Goal: Check status: Check status

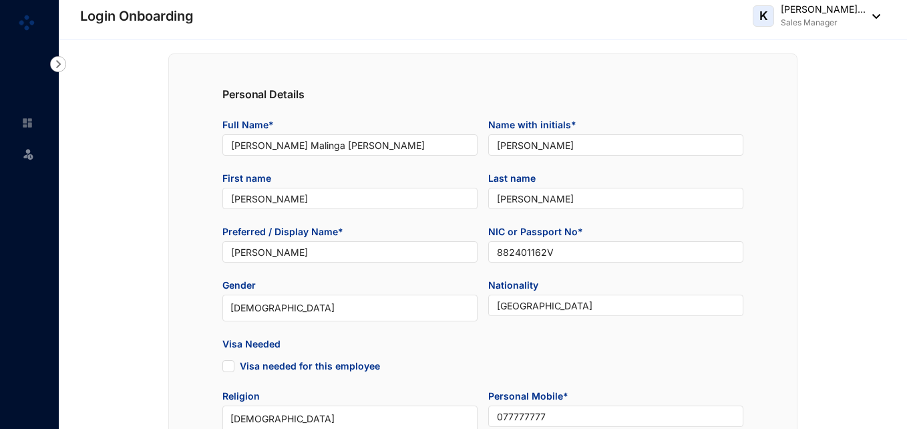
type input "[DATE]"
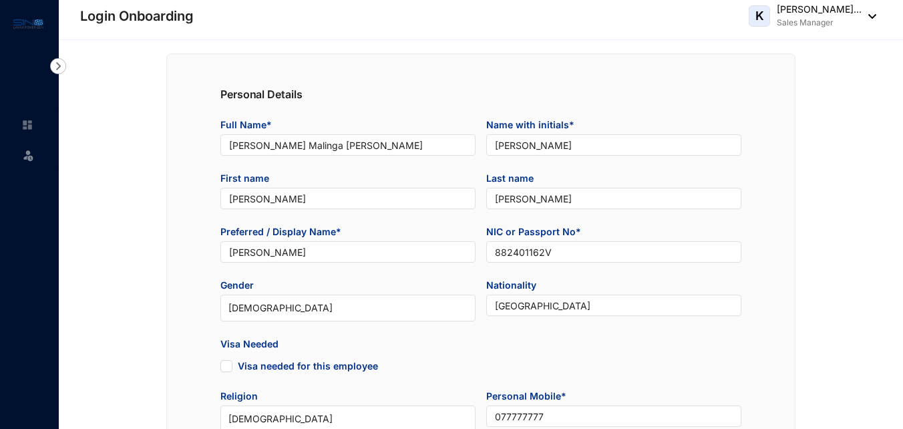
click at [29, 152] on img at bounding box center [27, 154] width 13 height 13
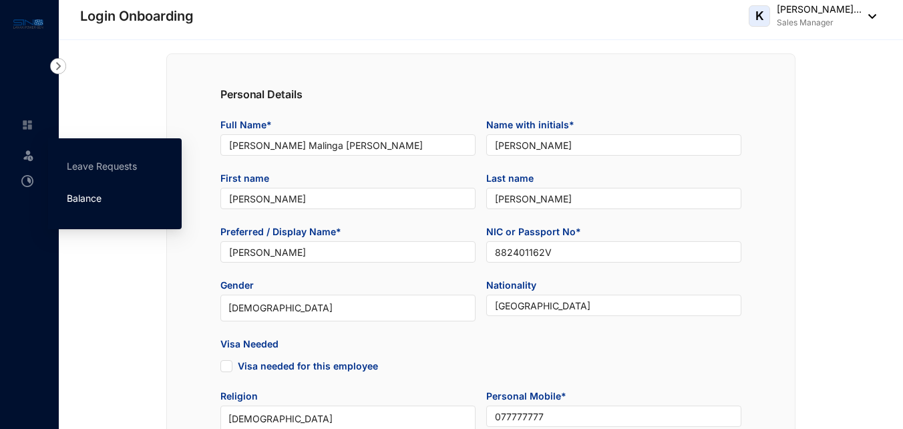
click at [84, 193] on link "Balance" at bounding box center [84, 197] width 35 height 11
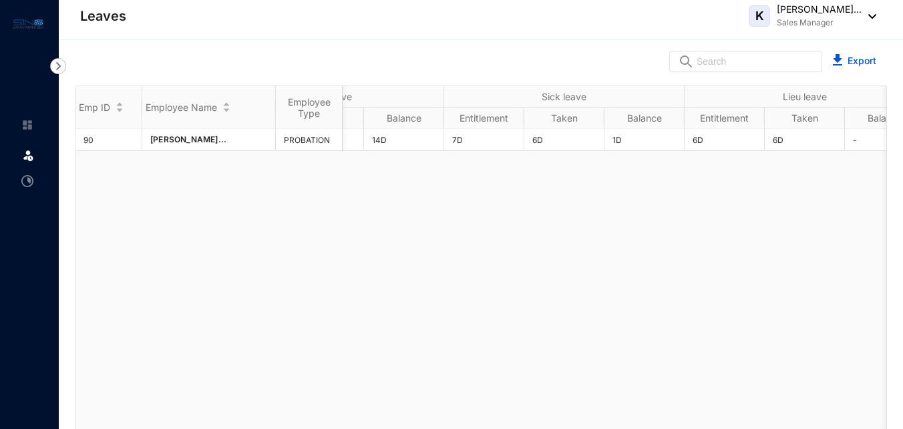
scroll to position [0, 426]
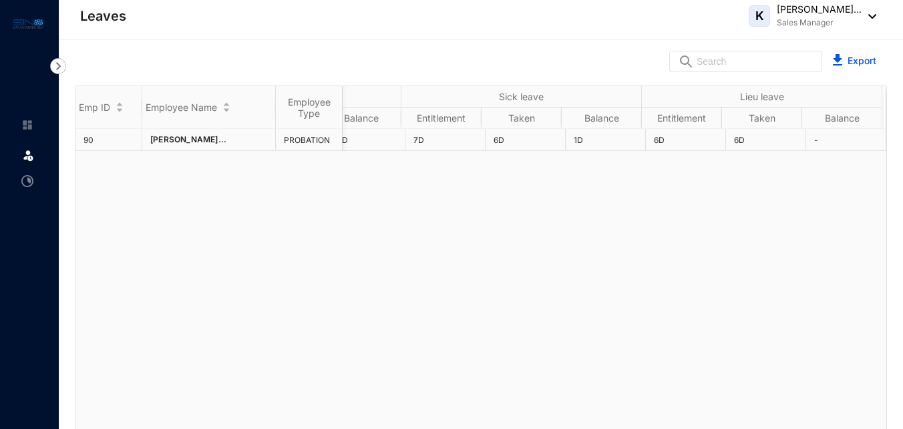
click at [510, 134] on td "6D" at bounding box center [525, 140] width 80 height 22
click at [517, 100] on th "Sick leave" at bounding box center [521, 96] width 240 height 21
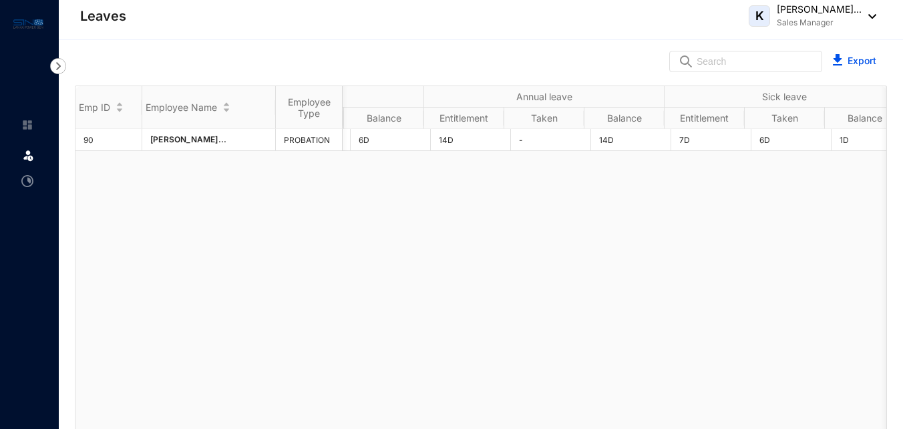
scroll to position [0, 0]
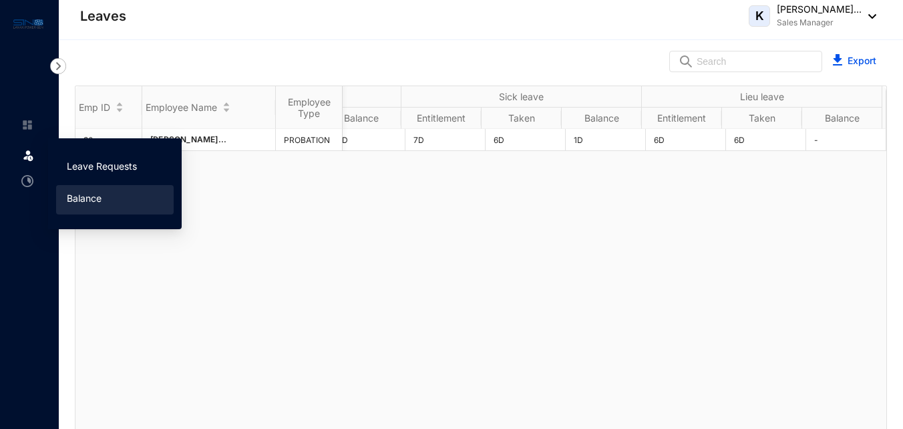
click at [101, 162] on link "Leave Requests" at bounding box center [102, 165] width 70 height 11
